Goal: Task Accomplishment & Management: Use online tool/utility

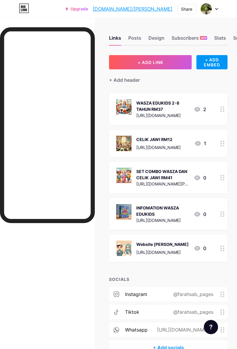
click at [164, 65] on button "+ ADD LINK" at bounding box center [150, 62] width 83 height 14
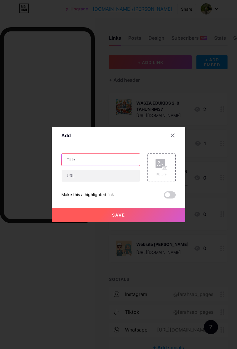
click at [69, 165] on input "text" at bounding box center [101, 160] width 78 height 12
type input "60 SET MEWARNA MERDEKA RM19"
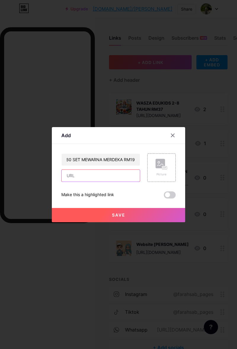
click at [68, 181] on input "text" at bounding box center [101, 176] width 78 height 12
paste input "https://toyyibpay.com/Set-Mewarna-Merdeka-byFarahSab"
type input "https://toyyibpay.com/Set-Mewarna-Merdeka-byFarahSab"
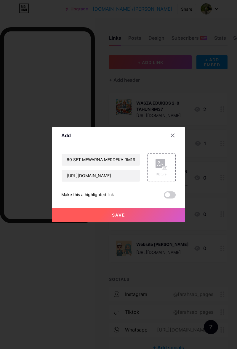
click at [29, 223] on div at bounding box center [118, 174] width 237 height 349
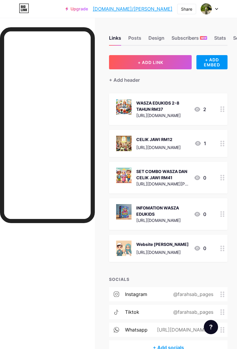
click at [163, 60] on button "+ ADD LINK" at bounding box center [150, 62] width 83 height 14
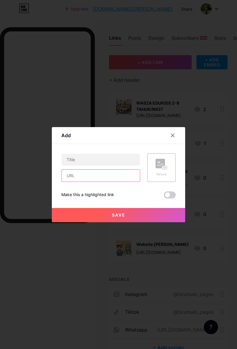
click at [69, 181] on input "text" at bounding box center [101, 176] width 78 height 12
paste input "https://toyyibpay.com/Set-Mewarna-Merdeka-byFarahSab"
type input "https://toyyibpay.com/Set-Mewarna-Merdeka-byFarahSab"
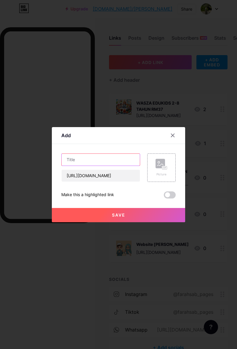
click at [71, 165] on input "text" at bounding box center [101, 160] width 78 height 12
type input "60 SET MEWARNA MERDEKA 2025 RM19"
click at [166, 176] on div "Picture" at bounding box center [161, 174] width 12 height 4
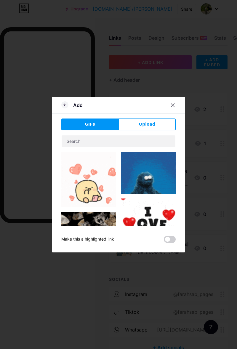
click at [137, 130] on button "Upload" at bounding box center [146, 124] width 57 height 12
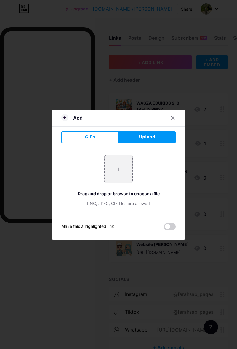
click at [114, 183] on input "file" at bounding box center [118, 169] width 28 height 28
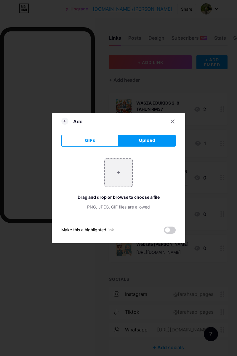
type input "C:\fakepath\dd189e50c8cfdbcfc4544e48bb42a798.jpg"
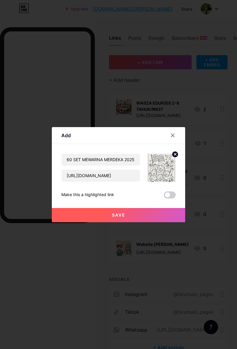
click at [91, 222] on button "Save" at bounding box center [118, 215] width 133 height 14
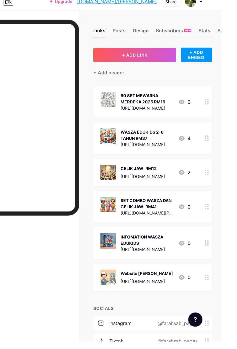
click at [218, 37] on div "Stats" at bounding box center [220, 39] width 12 height 11
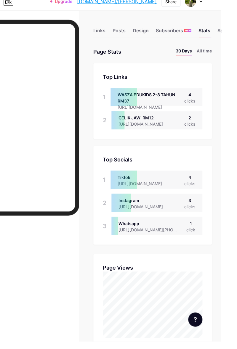
scroll to position [349, 237]
